Goal: Communication & Community: Answer question/provide support

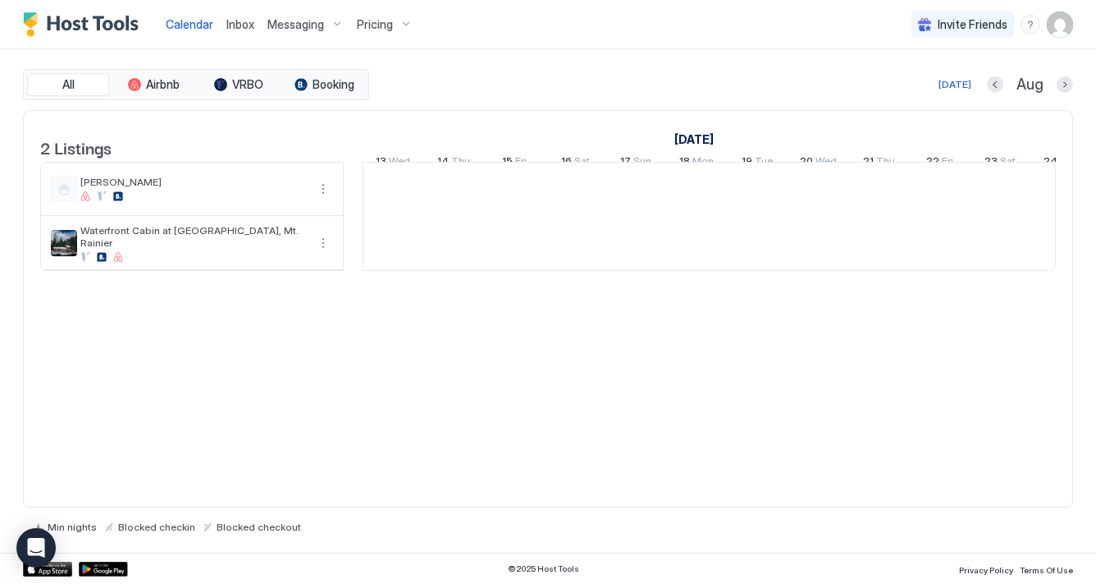
scroll to position [0, 912]
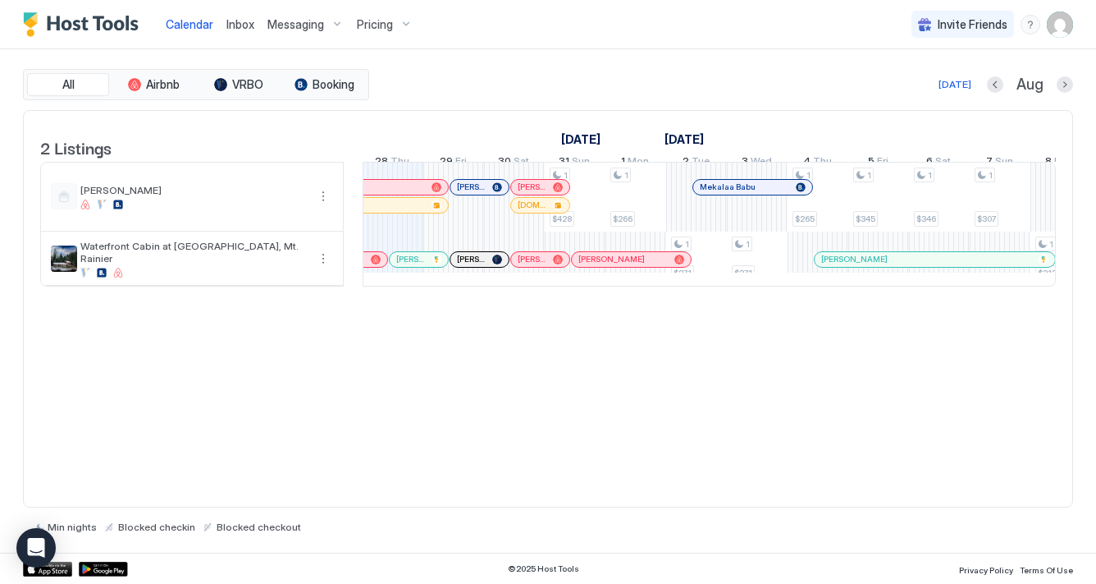
click at [235, 23] on span "Inbox" at bounding box center [241, 24] width 28 height 14
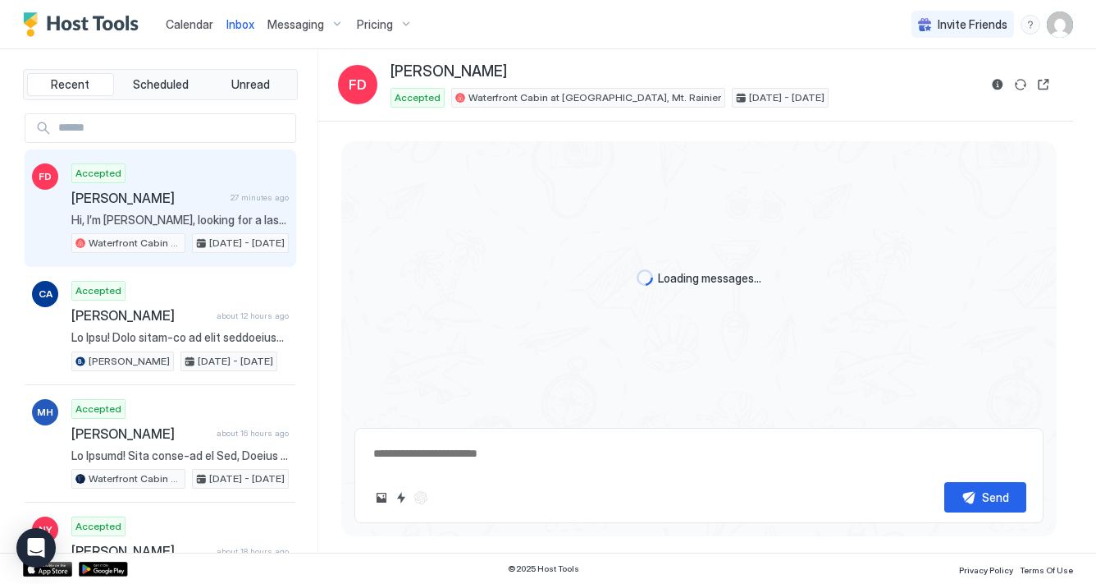
type textarea "*"
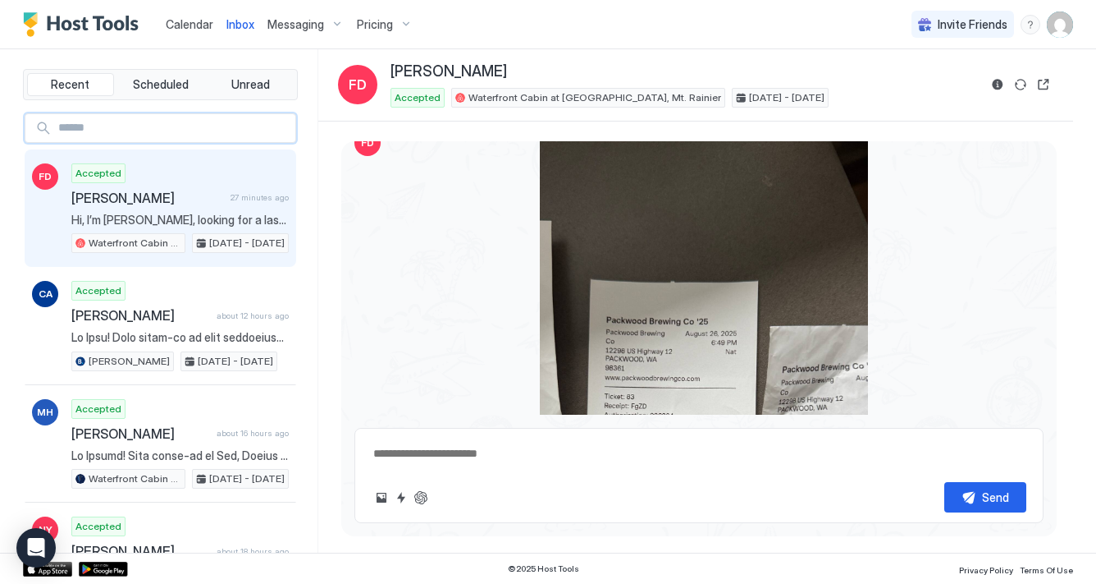
click at [125, 126] on input "Input Field" at bounding box center [174, 128] width 244 height 28
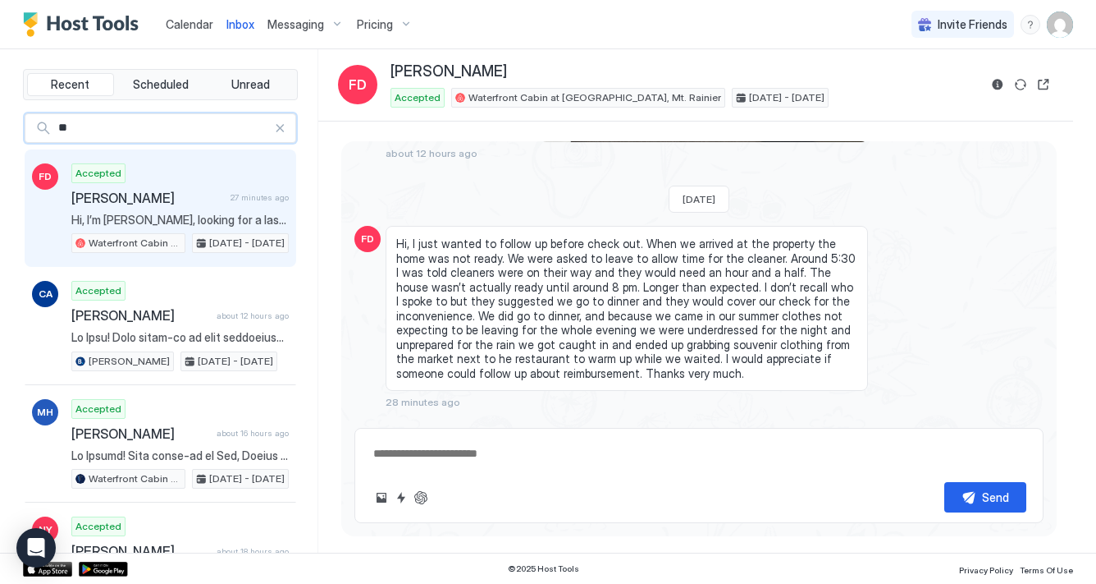
type input "*"
type textarea "*"
type input "**"
type textarea "*"
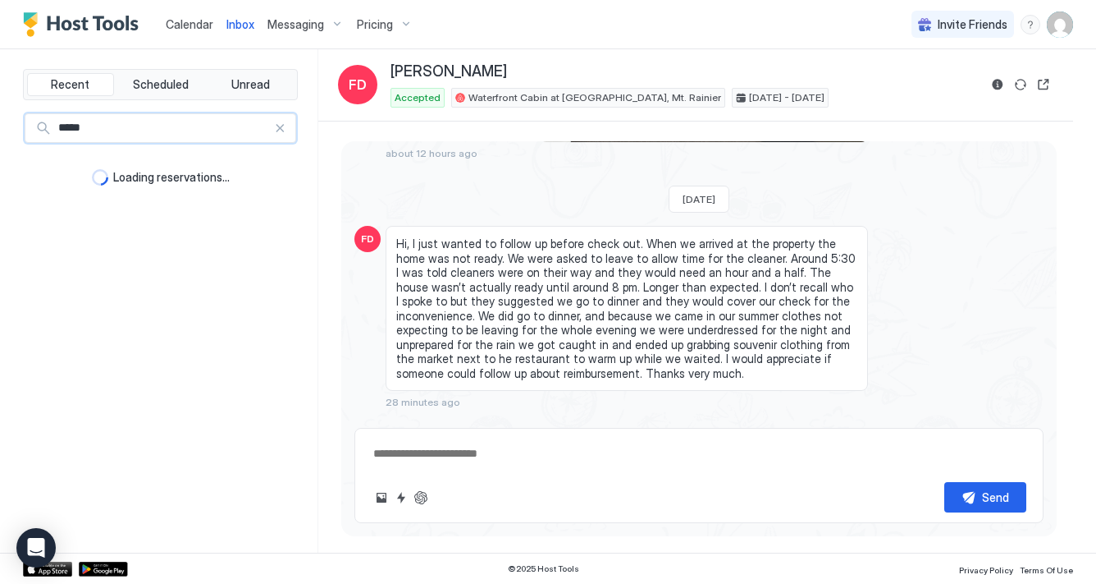
type input "******"
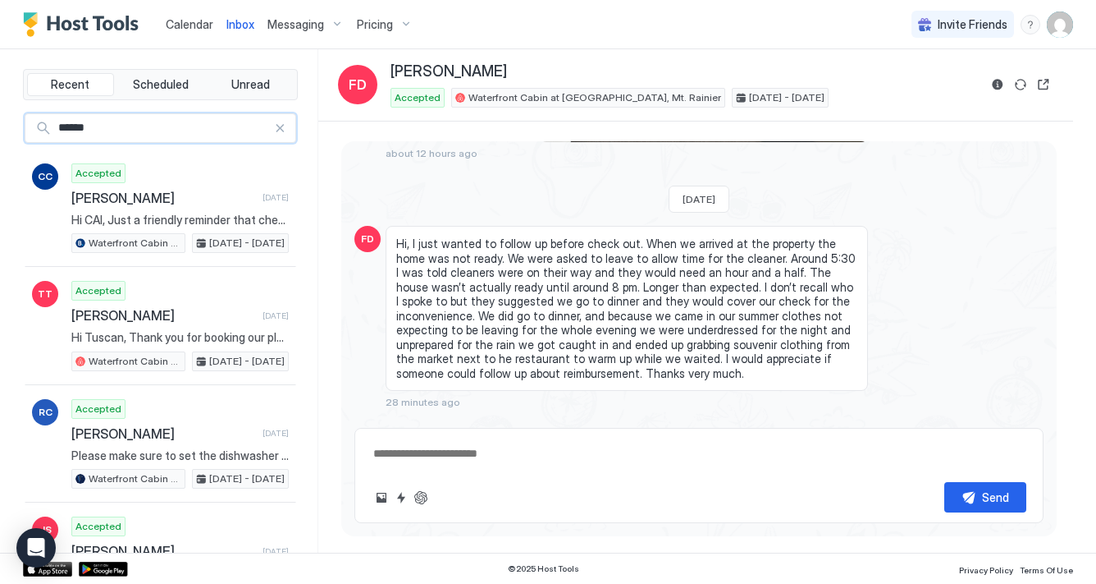
type textarea "*"
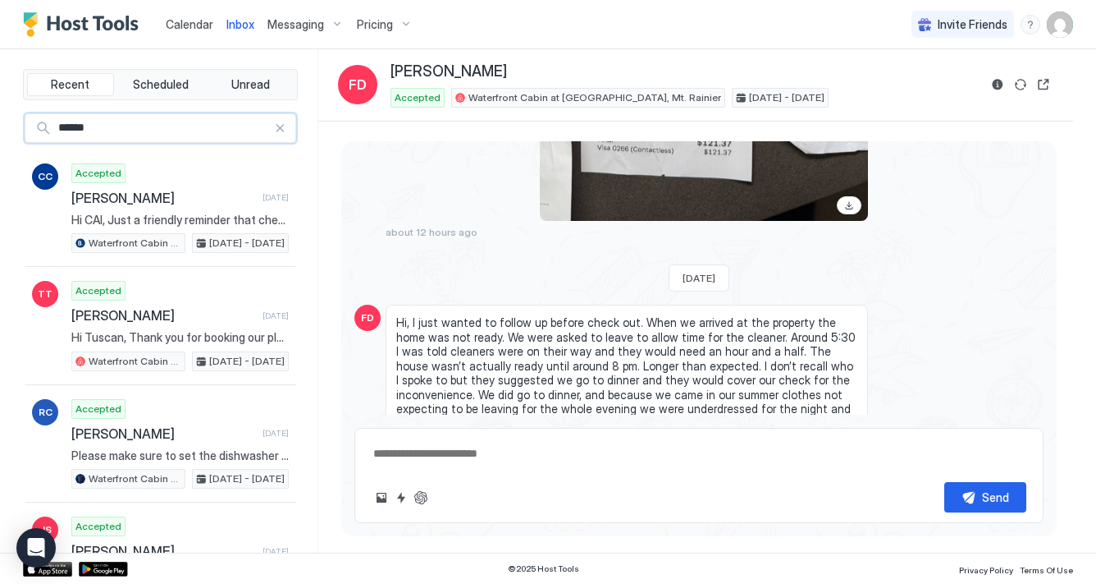
scroll to position [5286, 0]
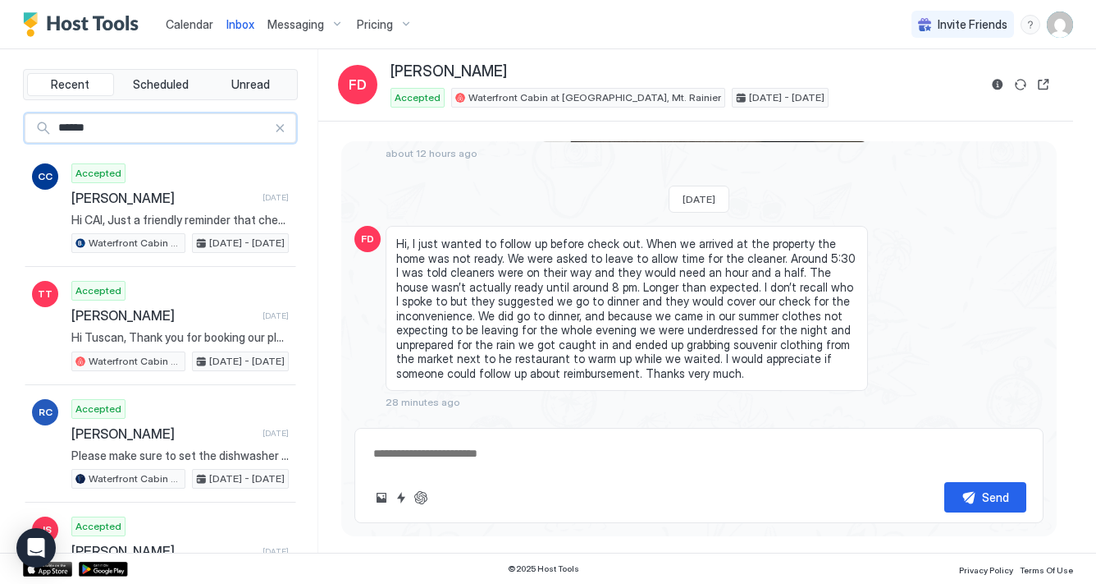
type input "******"
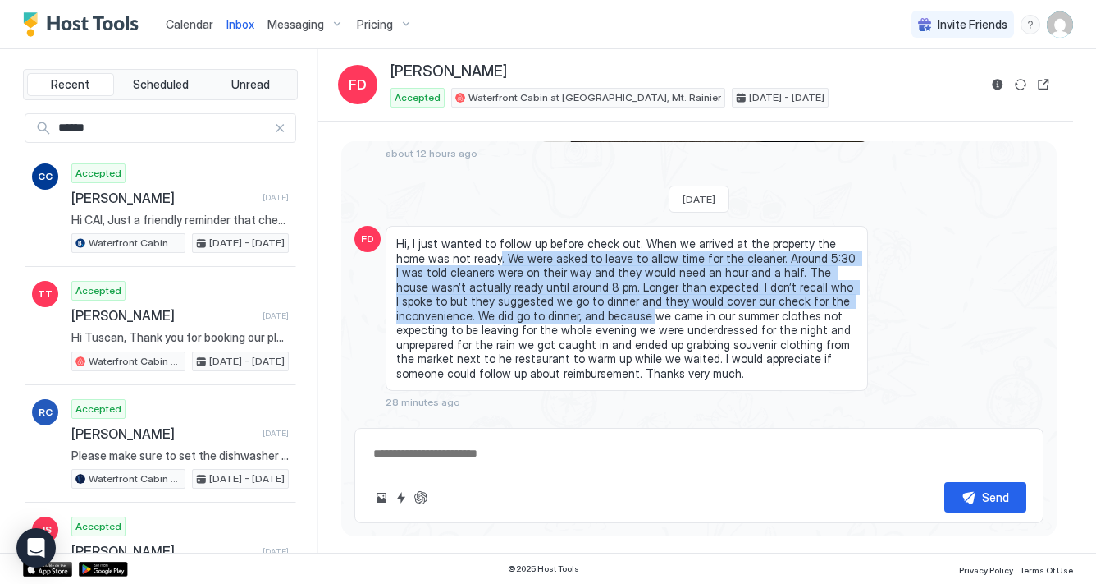
drag, startPoint x: 469, startPoint y: 230, endPoint x: 516, endPoint y: 285, distance: 72.2
click at [516, 285] on span "Hi, I just wanted to follow up before check out. When we arrived at the propert…" at bounding box center [626, 308] width 461 height 144
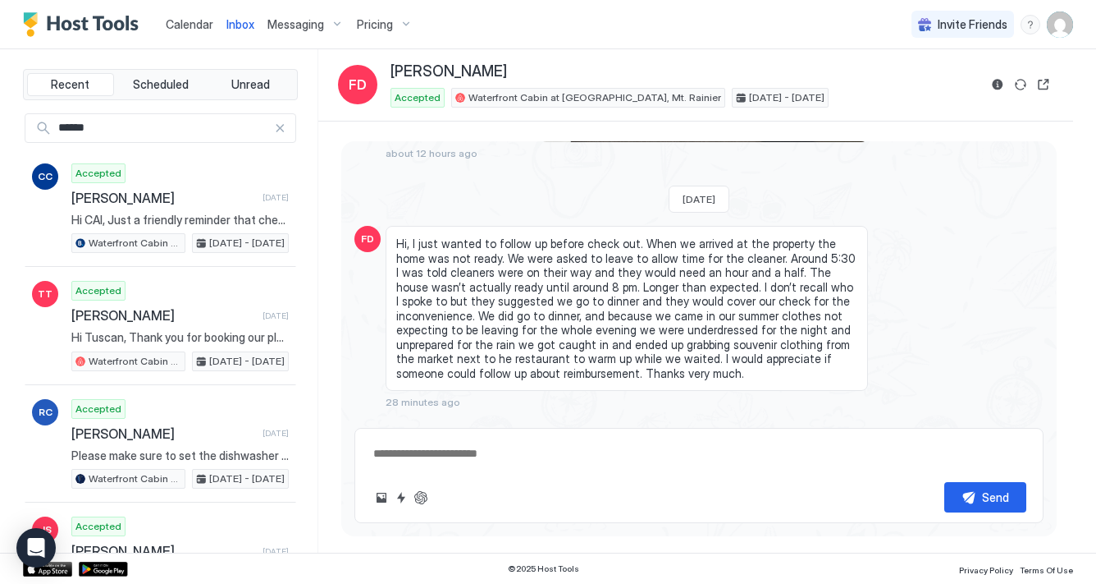
click at [611, 289] on span "Hi, I just wanted to follow up before check out. When we arrived at the propert…" at bounding box center [626, 308] width 461 height 144
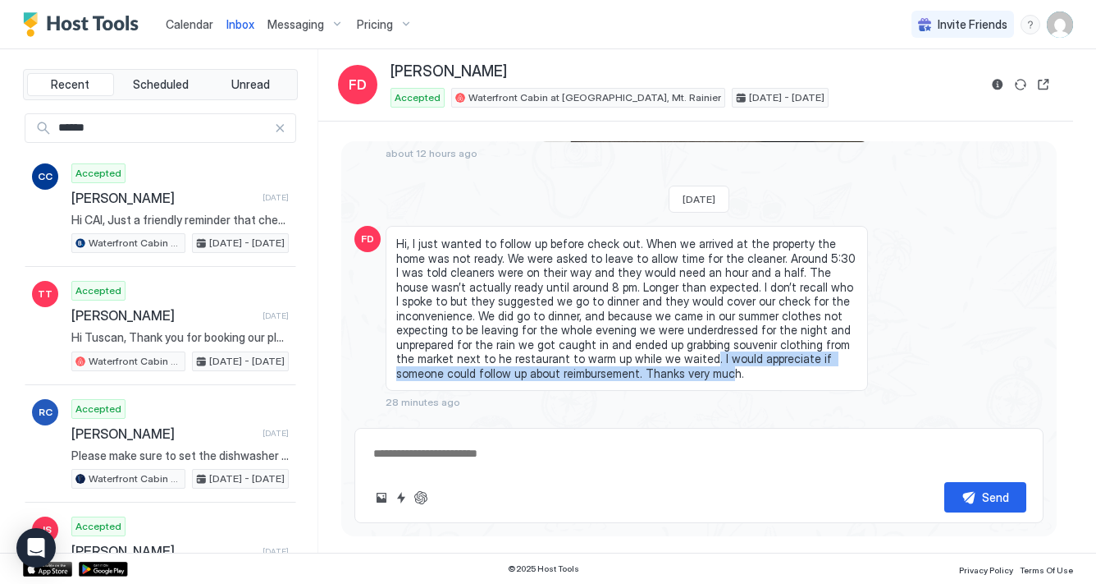
drag, startPoint x: 519, startPoint y: 330, endPoint x: 561, endPoint y: 350, distance: 45.9
click at [561, 350] on span "Hi, I just wanted to follow up before check out. When we arrived at the propert…" at bounding box center [626, 308] width 461 height 144
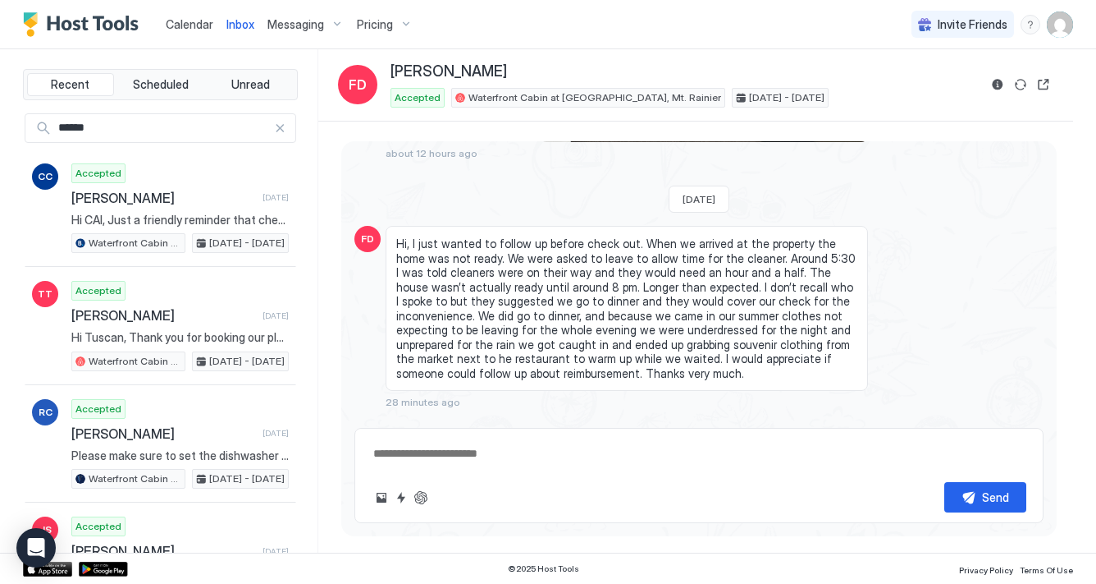
click at [597, 465] on textarea at bounding box center [699, 453] width 655 height 30
type textarea "*"
